Goal: Information Seeking & Learning: Learn about a topic

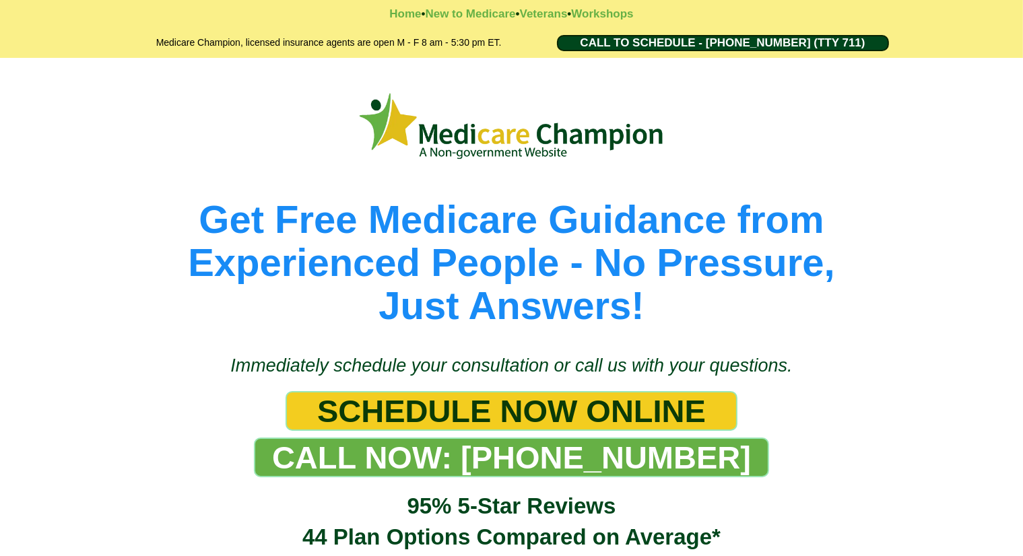
click at [71, 127] on div "Get Free Medicare Guidance from Experienced People - No Pressure, Just Answers!" at bounding box center [511, 199] width 1023 height 283
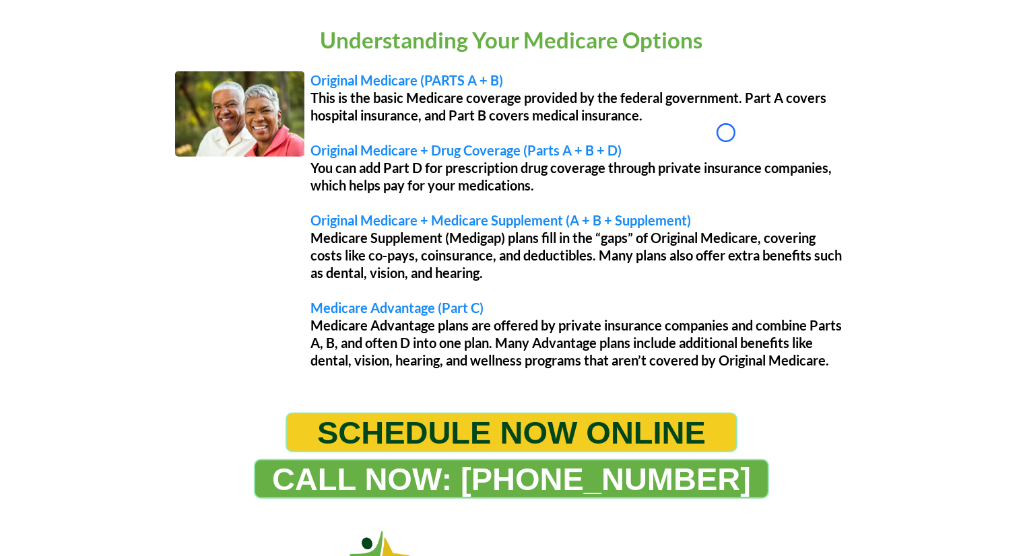
scroll to position [1138, 0]
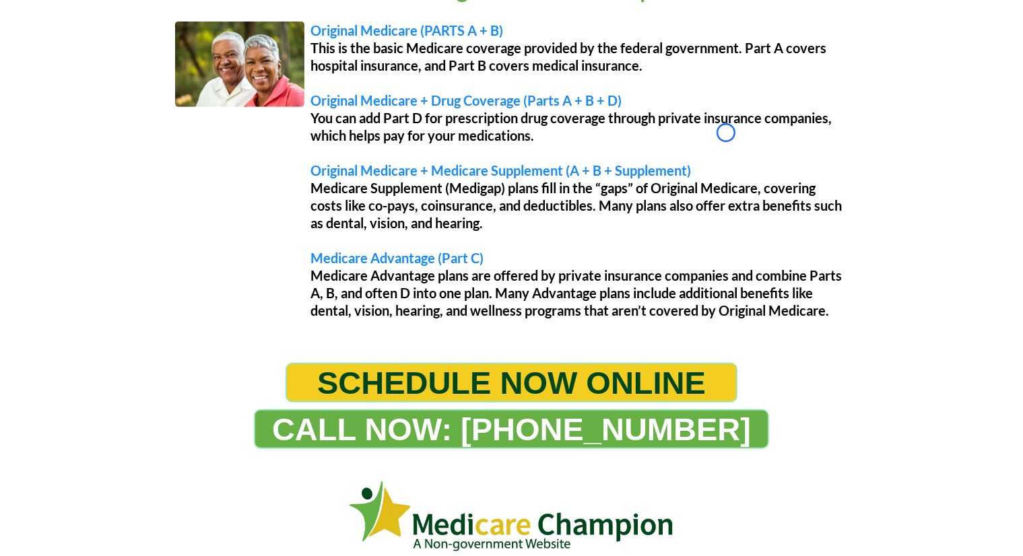
click at [71, 127] on div "Understanding Your Medicare Options Original Medicare (PARTS A + B) This is the…" at bounding box center [511, 149] width 1023 height 401
click at [83, 71] on div "Understanding Your Medicare Options Original Medicare (PARTS A + B) This is the…" at bounding box center [511, 149] width 1023 height 401
click at [104, 125] on div "Understanding Your Medicare Options Original Medicare (PARTS A + B) This is the…" at bounding box center [511, 149] width 1023 height 401
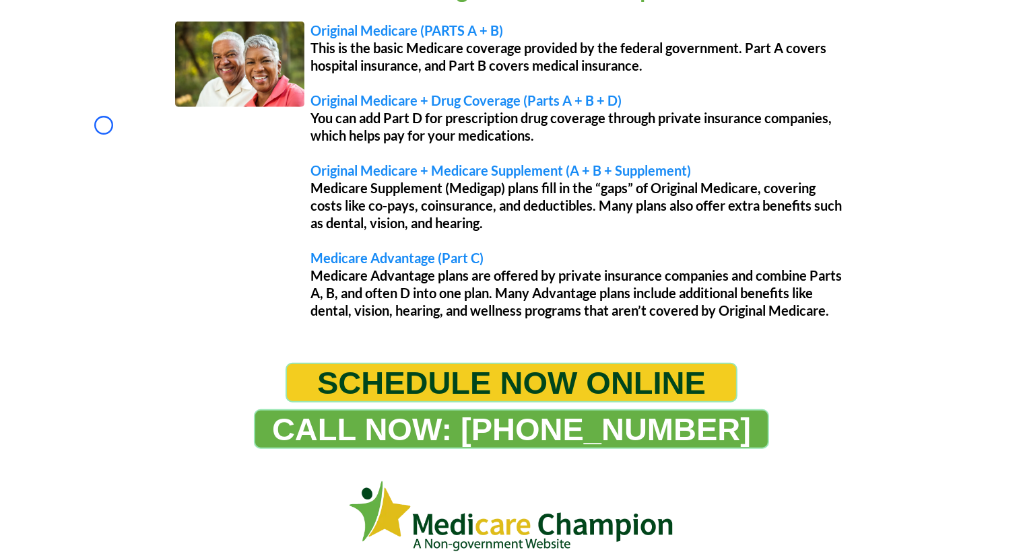
scroll to position [1394, 0]
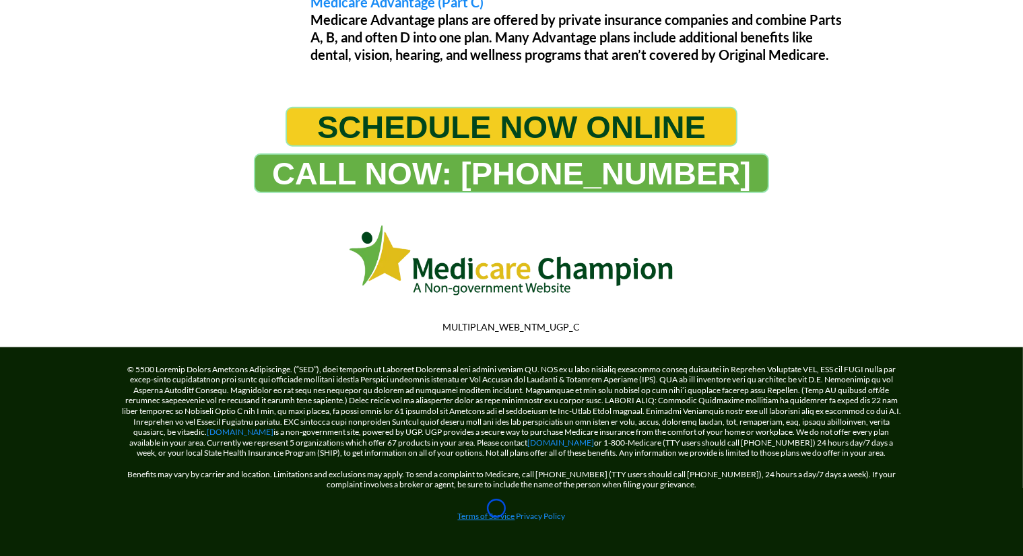
click at [496, 511] on link "Terms of Service" at bounding box center [486, 516] width 57 height 10
click at [458, 511] on link "Terms of Service" at bounding box center [486, 516] width 57 height 10
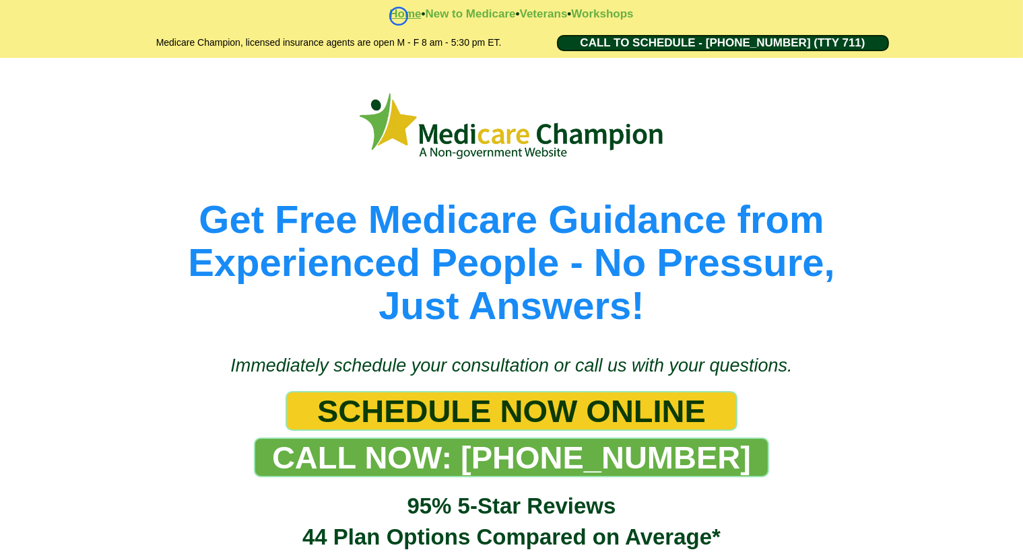
click at [399, 16] on strong "Home" at bounding box center [405, 13] width 32 height 13
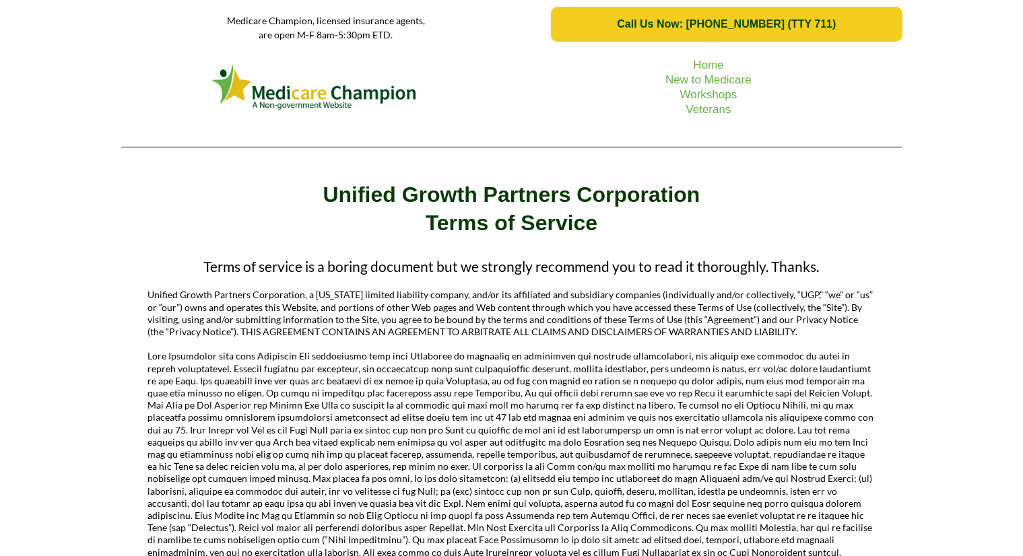
click at [72, 75] on div "Home New to Medicare Workshops Veterans" at bounding box center [511, 103] width 1023 height 109
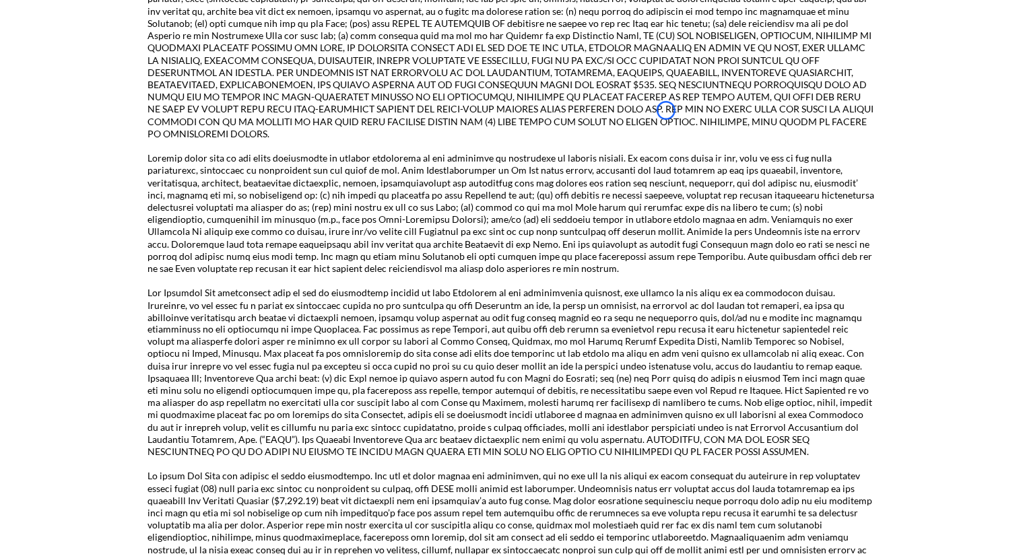
scroll to position [2352, 0]
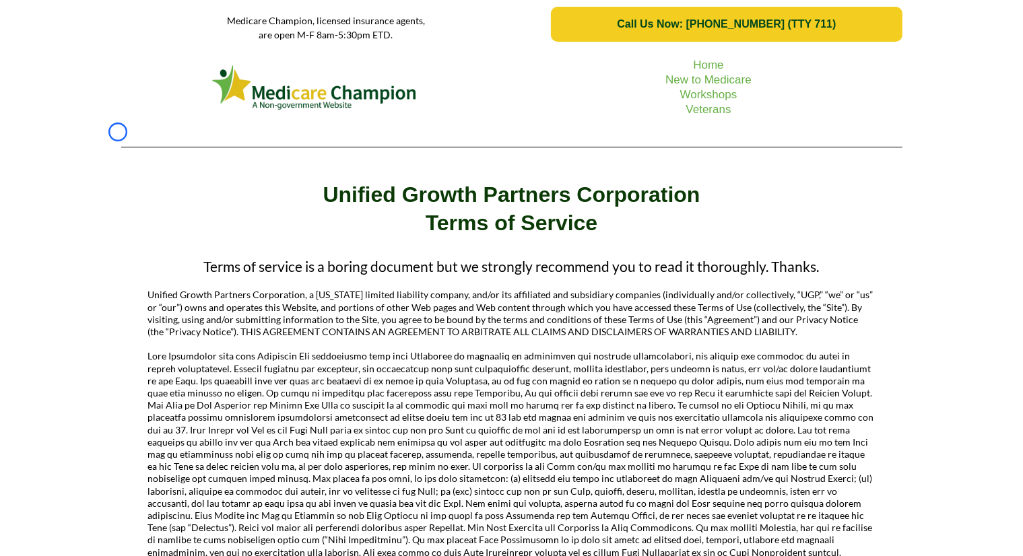
click at [118, 132] on div at bounding box center [512, 142] width 788 height 31
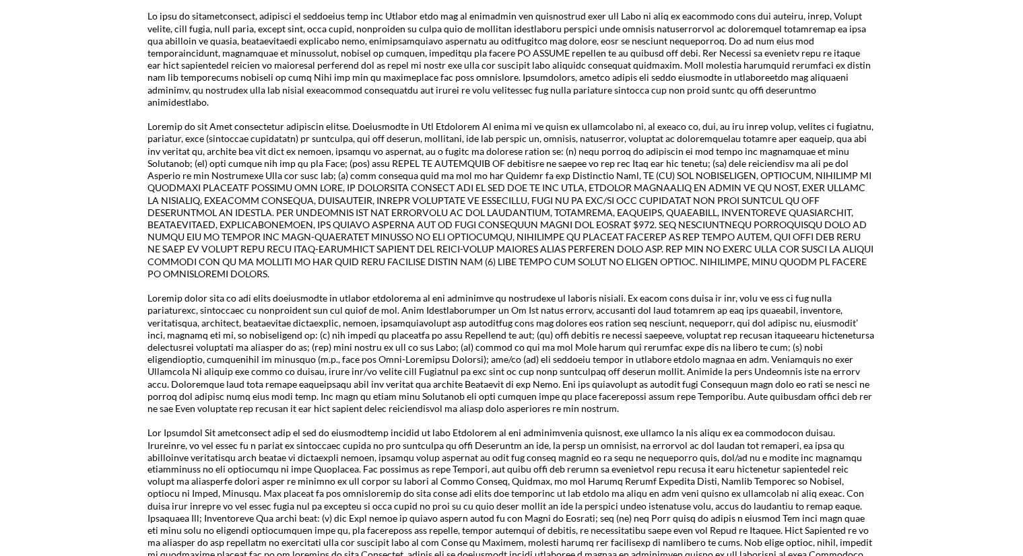
scroll to position [2185, 0]
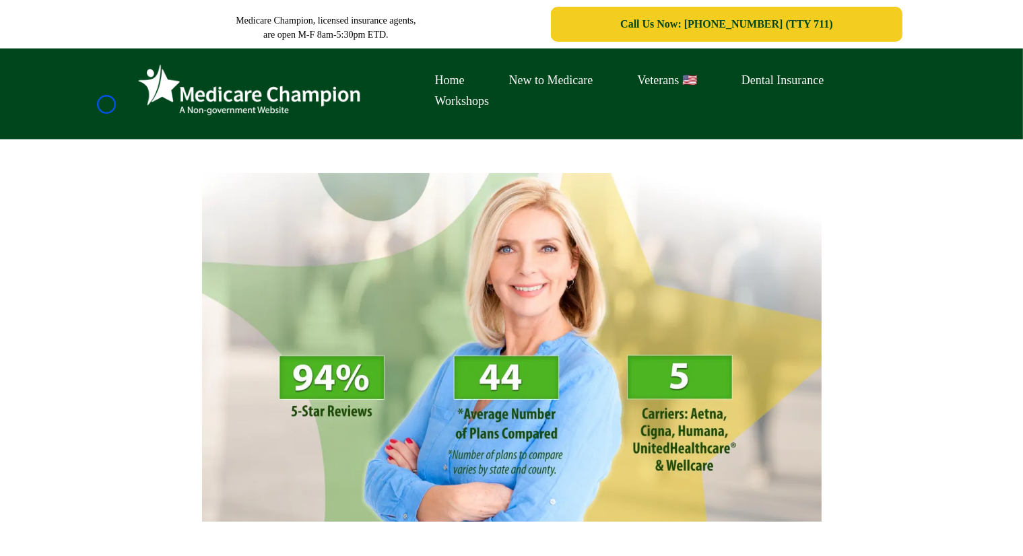
click at [106, 104] on div "Home New to Medicare Veterans 🇺🇸 Dental Insurance Workshops" at bounding box center [511, 94] width 1023 height 91
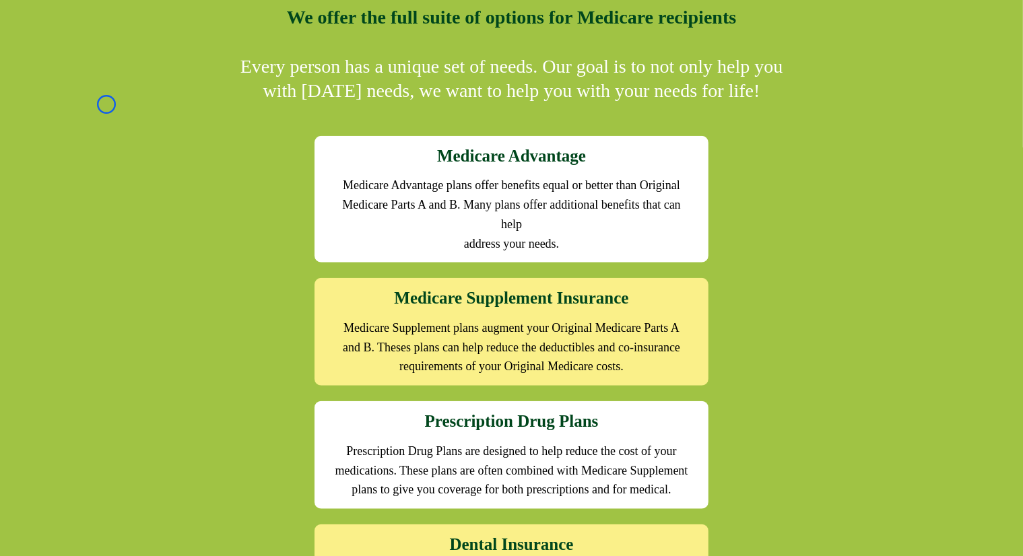
scroll to position [1272, 0]
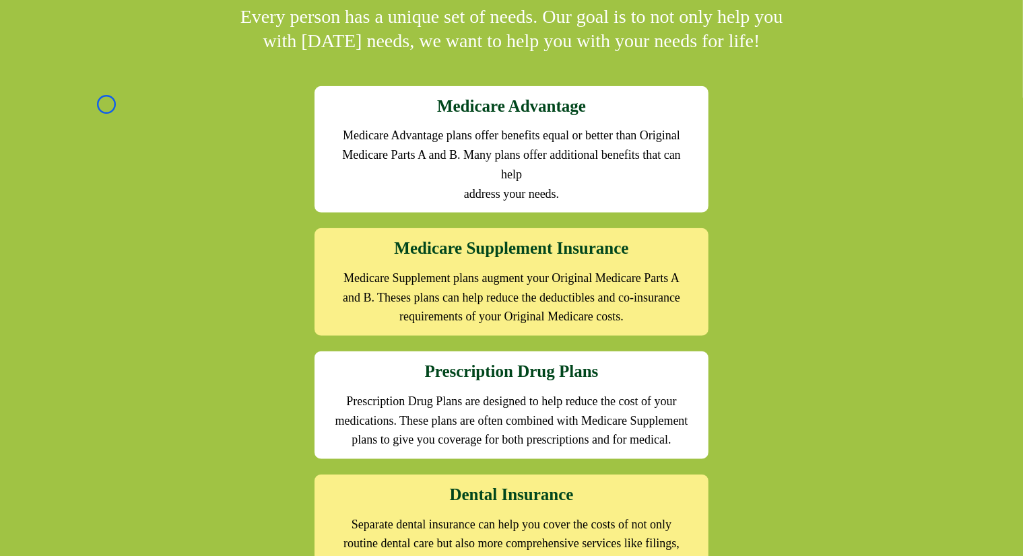
click at [106, 104] on div "We offer the full suite of options for Medicare recipients Every person has a u…" at bounding box center [511, 404] width 1023 height 944
